Goal: Transaction & Acquisition: Purchase product/service

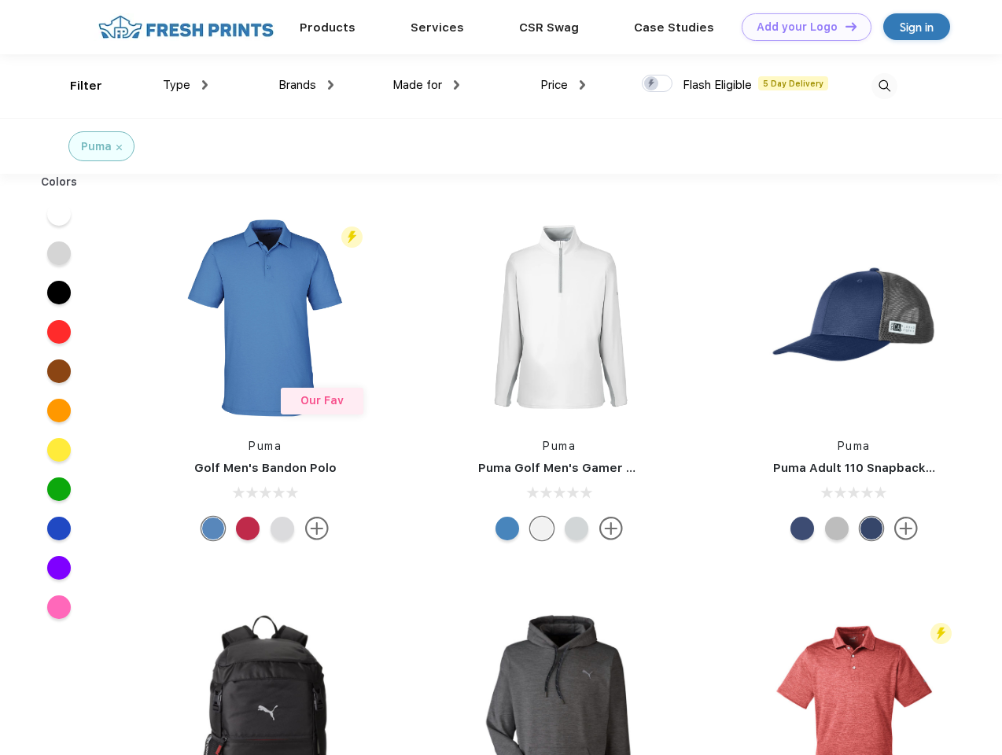
click at [801, 27] on link "Add your Logo Design Tool" at bounding box center [807, 27] width 130 height 28
click at [0, 0] on div "Design Tool" at bounding box center [0, 0] width 0 height 0
click at [844, 26] on link "Add your Logo Design Tool" at bounding box center [807, 27] width 130 height 28
click at [76, 86] on div "Filter" at bounding box center [86, 86] width 32 height 18
click at [186, 85] on span "Type" at bounding box center [177, 85] width 28 height 14
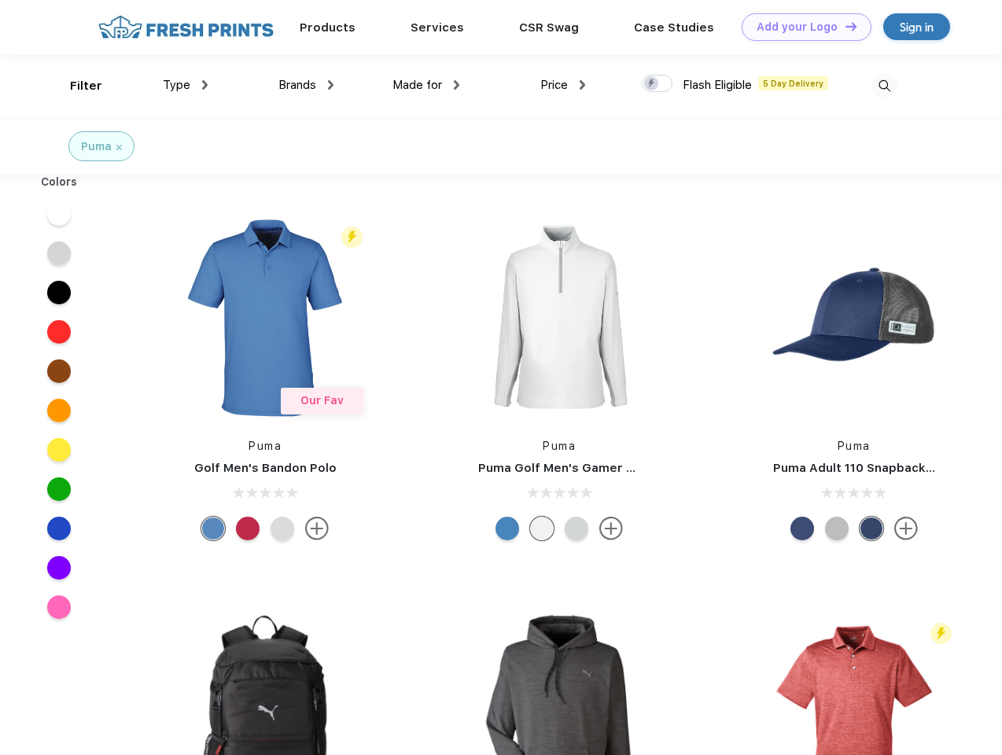
click at [306, 85] on span "Brands" at bounding box center [297, 85] width 38 height 14
click at [426, 85] on span "Made for" at bounding box center [418, 85] width 50 height 14
click at [563, 85] on span "Price" at bounding box center [554, 85] width 28 height 14
click at [658, 84] on div at bounding box center [657, 83] width 31 height 17
click at [652, 84] on input "checkbox" at bounding box center [647, 79] width 10 height 10
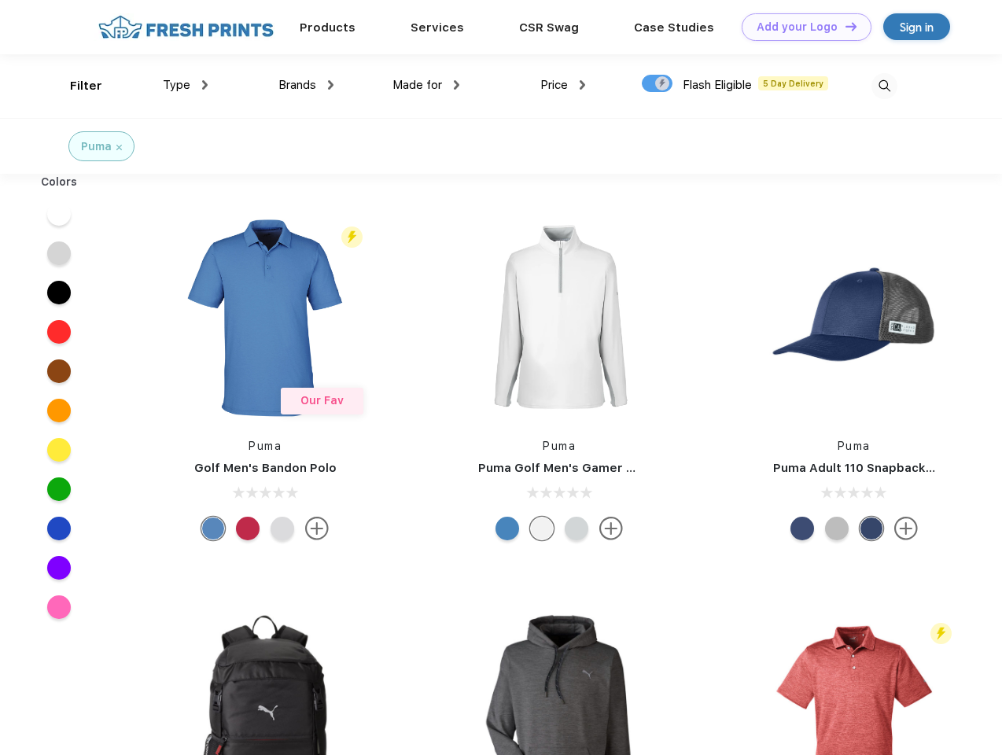
click at [884, 86] on img at bounding box center [885, 86] width 26 height 26
